Goal: Task Accomplishment & Management: Manage account settings

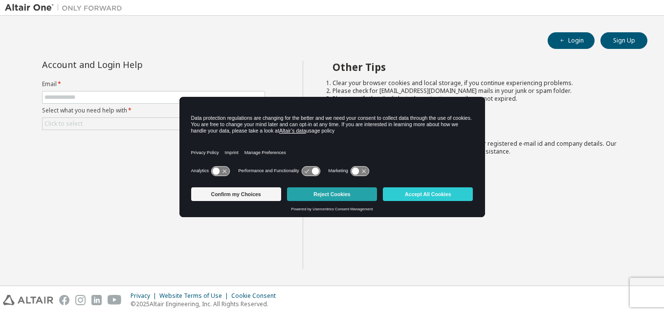
click at [339, 194] on button "Reject Cookies" at bounding box center [332, 194] width 90 height 14
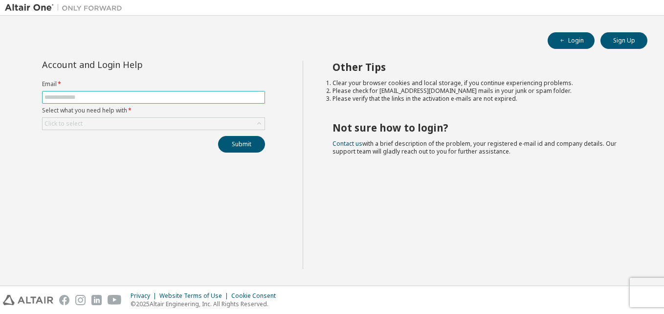
click at [178, 96] on input "text" at bounding box center [153, 97] width 218 height 8
type input "**********"
click at [151, 118] on div "Click to select" at bounding box center [154, 124] width 222 height 12
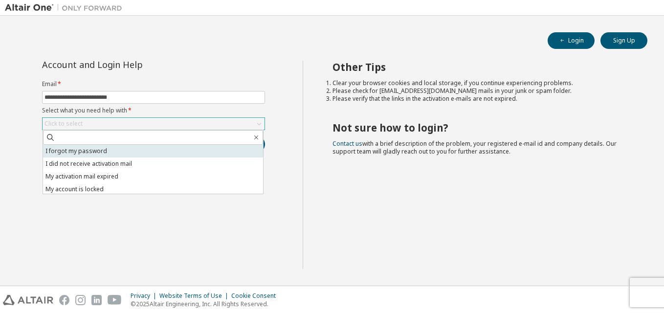
click at [143, 150] on li "I forgot my password" at bounding box center [153, 151] width 220 height 13
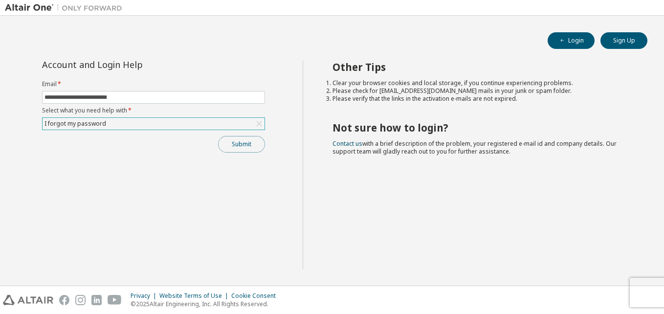
click at [234, 144] on button "Submit" at bounding box center [241, 144] width 47 height 17
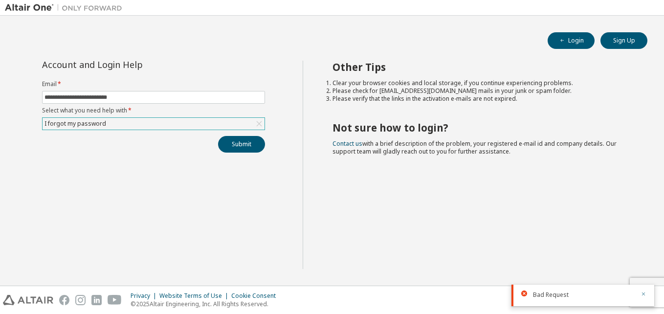
click at [644, 295] on icon "button" at bounding box center [644, 294] width 6 height 6
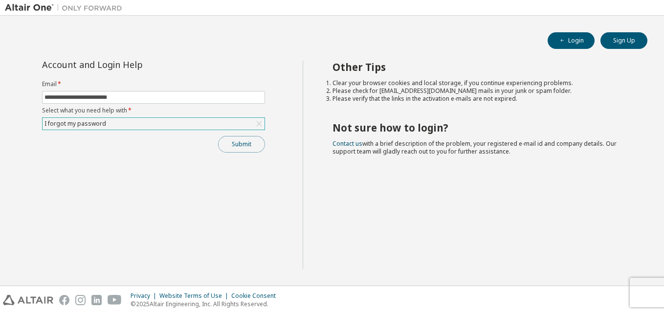
click at [241, 147] on button "Submit" at bounding box center [241, 144] width 47 height 17
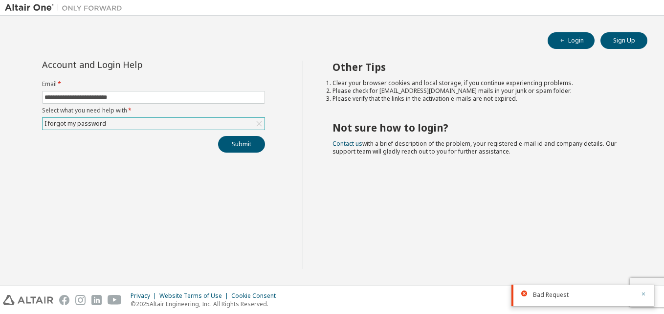
click at [644, 293] on icon "button" at bounding box center [644, 294] width 6 height 6
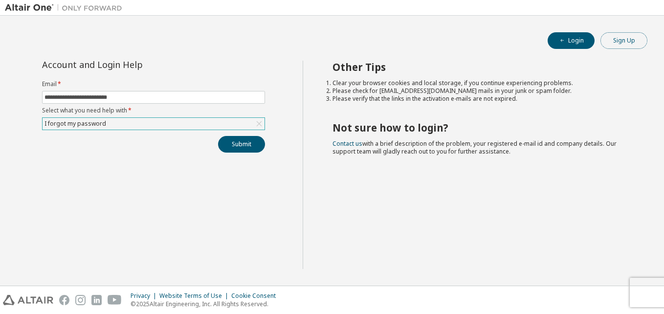
click at [614, 43] on button "Sign Up" at bounding box center [623, 40] width 47 height 17
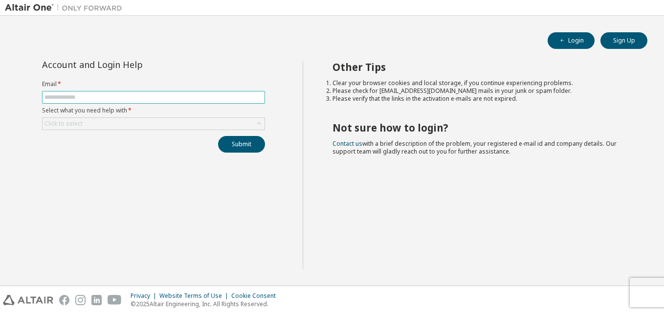
click at [219, 99] on input "text" at bounding box center [153, 97] width 218 height 8
type input "**********"
click at [183, 127] on div "Click to select" at bounding box center [154, 124] width 222 height 12
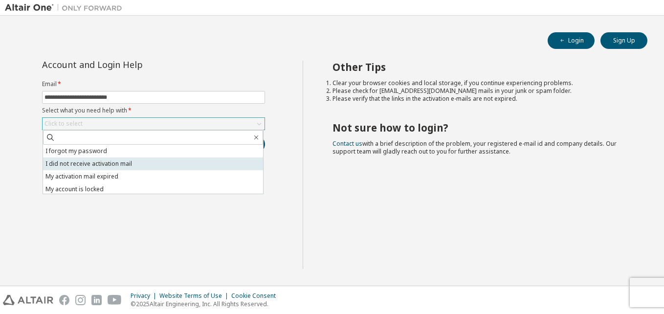
click at [166, 163] on li "I did not receive activation mail" at bounding box center [153, 163] width 220 height 13
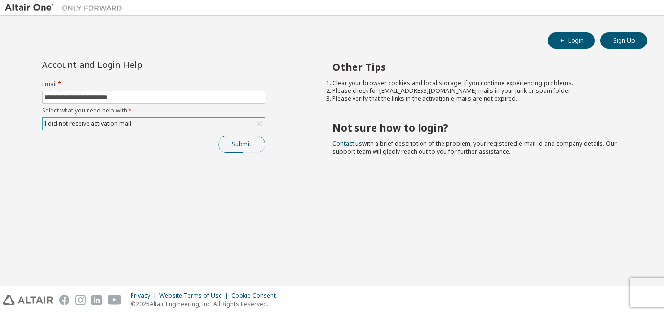
click at [238, 139] on button "Submit" at bounding box center [241, 144] width 47 height 17
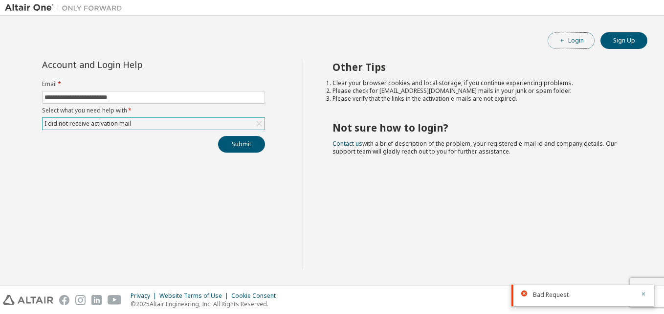
click at [592, 41] on button "Login" at bounding box center [571, 40] width 47 height 17
